Goal: Task Accomplishment & Management: Manage account settings

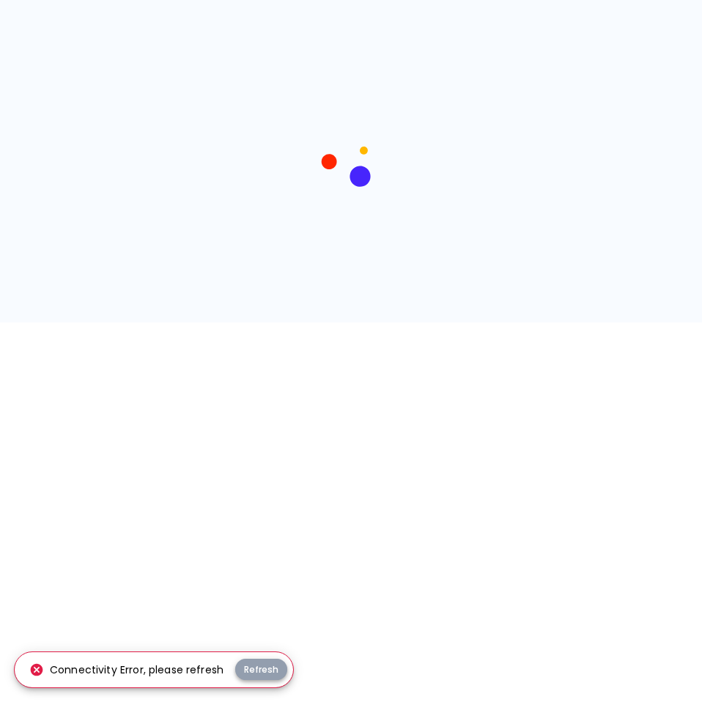
click at [249, 665] on button "Refresh" at bounding box center [261, 669] width 52 height 21
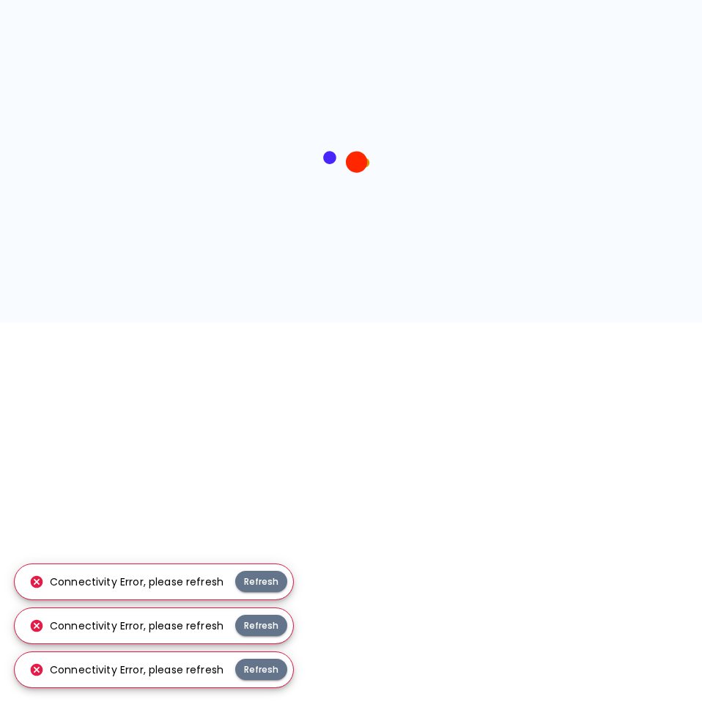
click at [376, 235] on div at bounding box center [351, 161] width 702 height 323
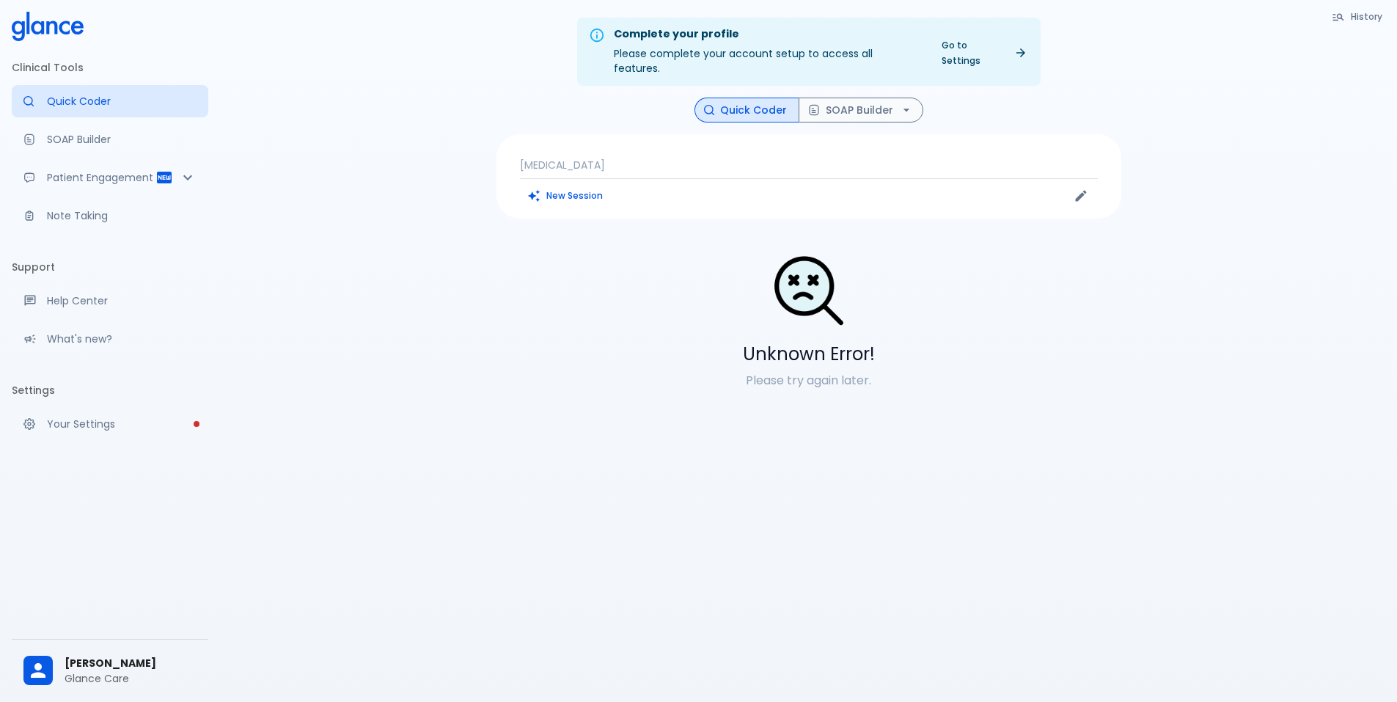
click at [111, 664] on span "Dr. Abdulrahman AlJahhaaf" at bounding box center [131, 662] width 132 height 15
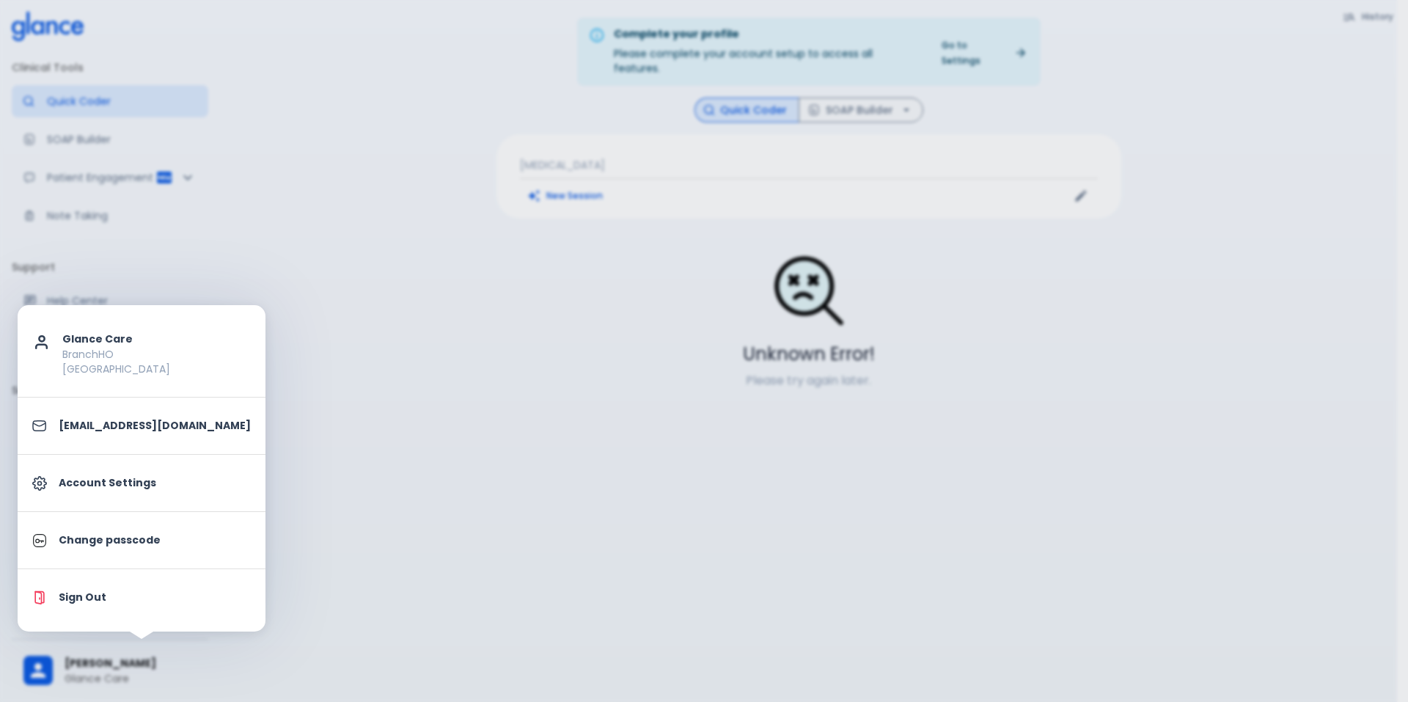
click at [92, 604] on li "Sign Out" at bounding box center [142, 597] width 248 height 45
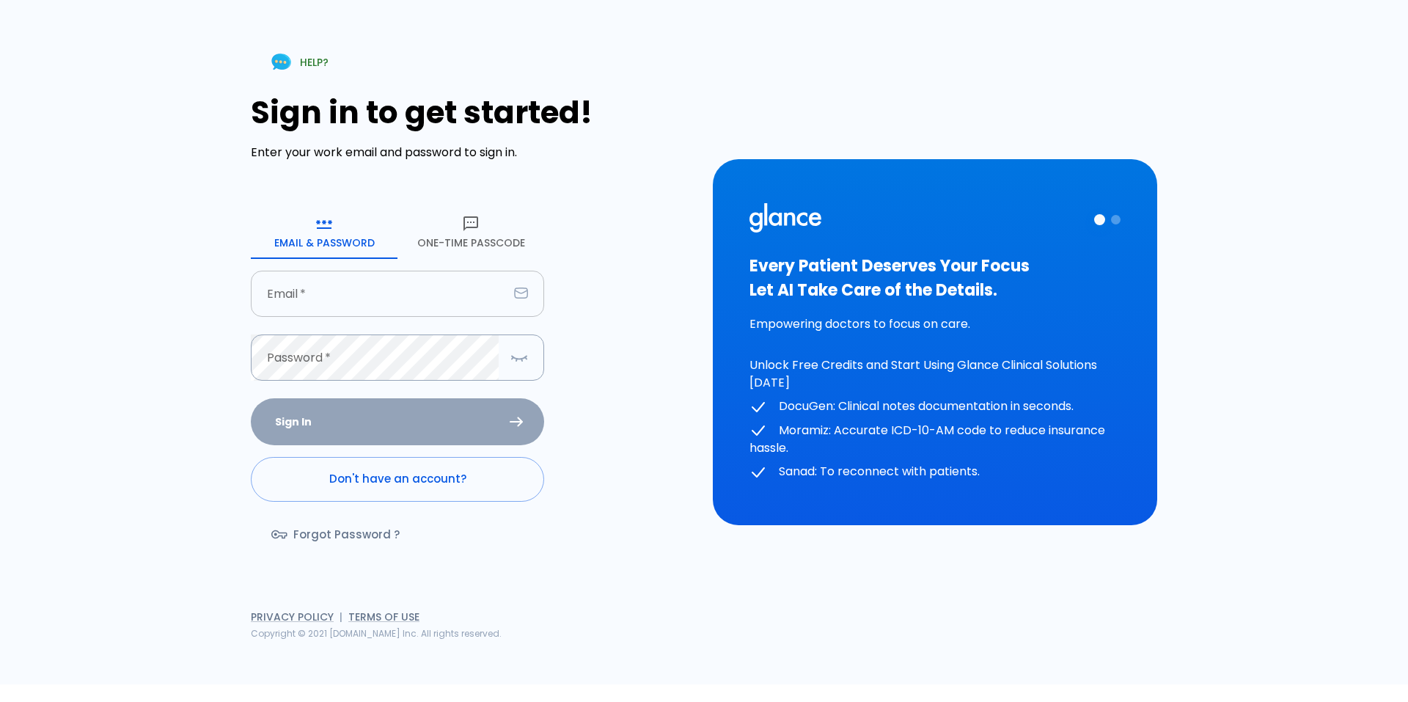
click at [443, 271] on input "text" at bounding box center [379, 294] width 257 height 46
type input "Dr.jahhaaf@groa.care"
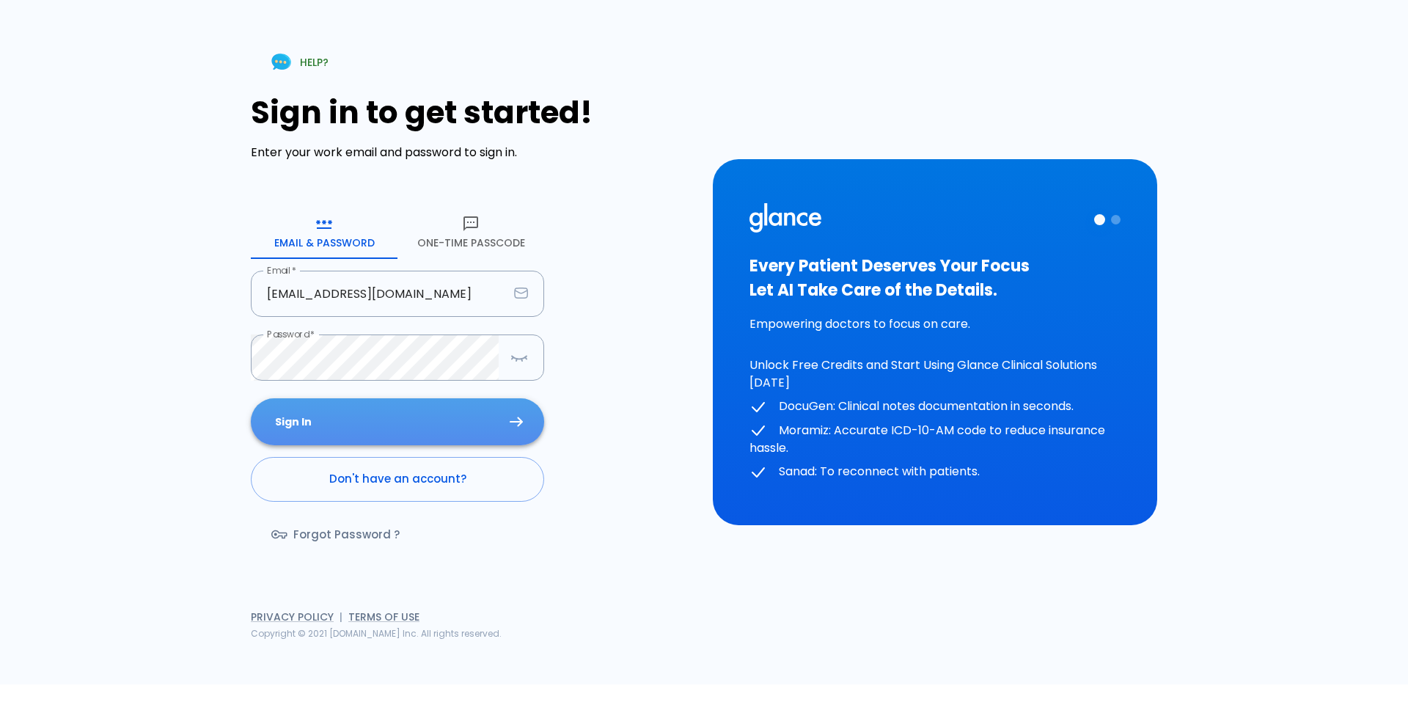
click at [302, 430] on button "Sign In" at bounding box center [397, 422] width 293 height 48
